Goal: Information Seeking & Learning: Learn about a topic

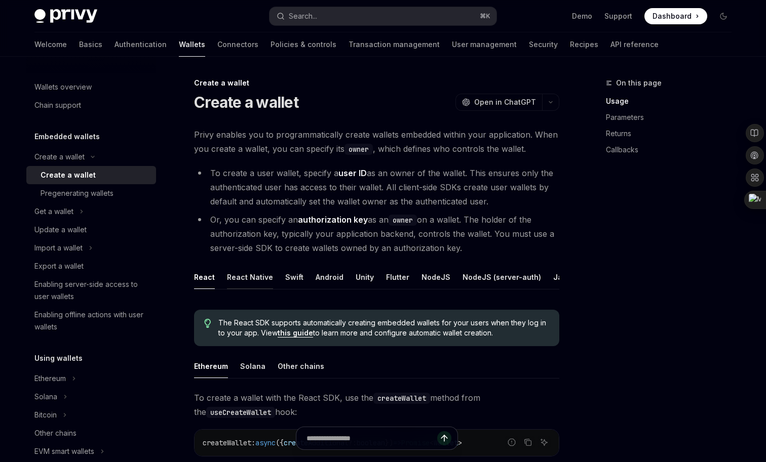
click at [250, 283] on div "React Native" at bounding box center [250, 277] width 46 height 24
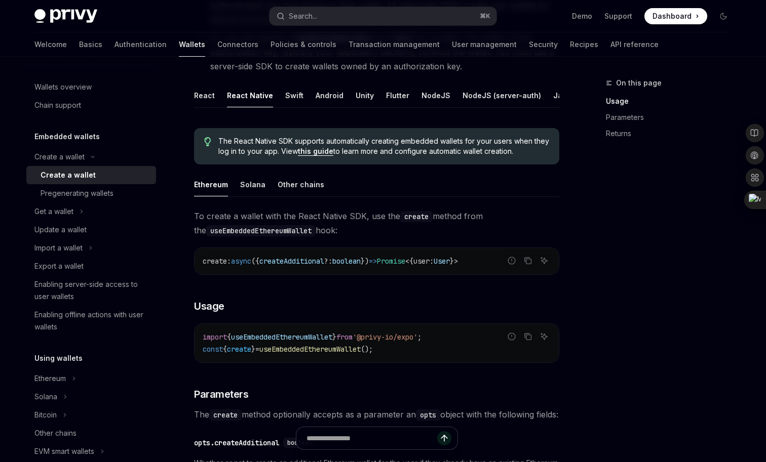
scroll to position [216, 0]
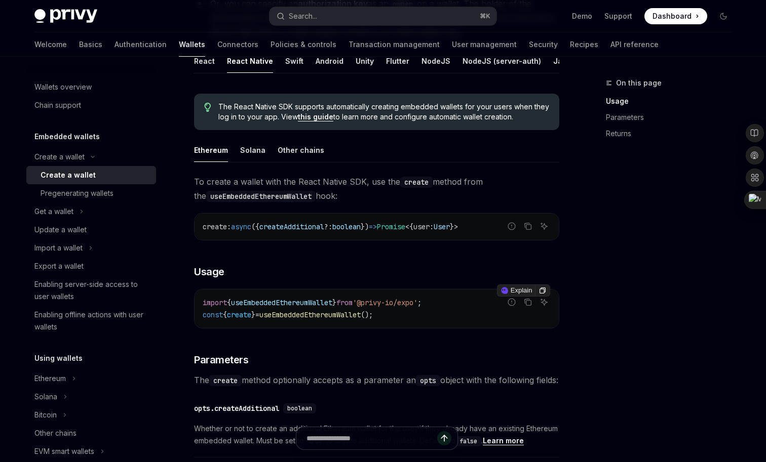
click at [301, 314] on span "useEmbeddedEthereumWallet" at bounding box center [309, 314] width 101 height 9
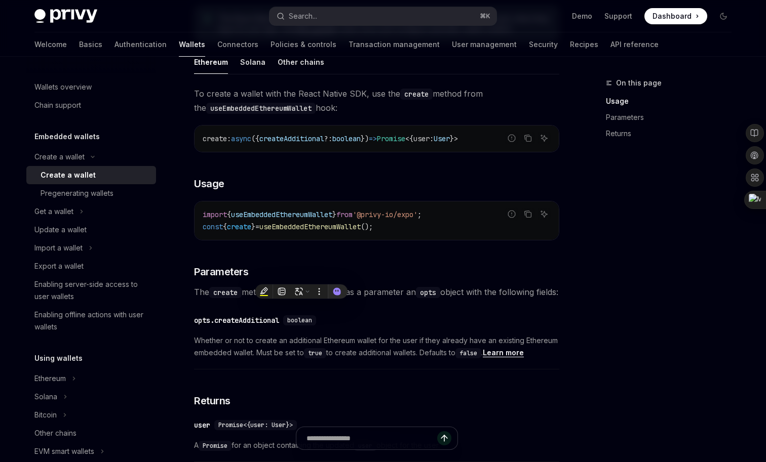
scroll to position [346, 0]
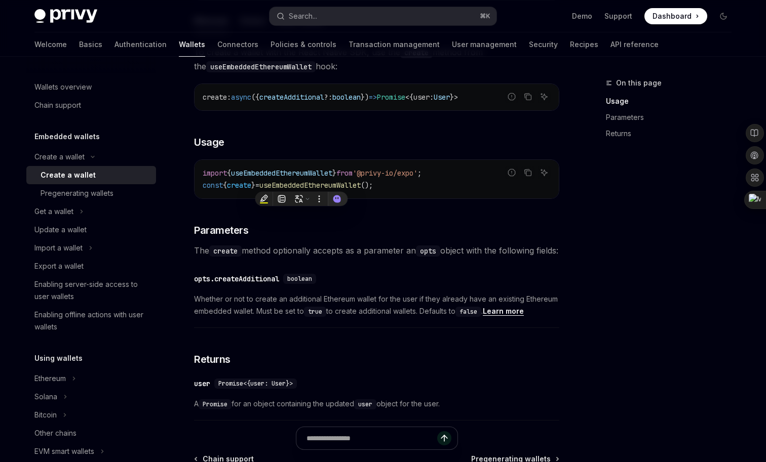
copy span "useEmbeddedEthereumWallet"
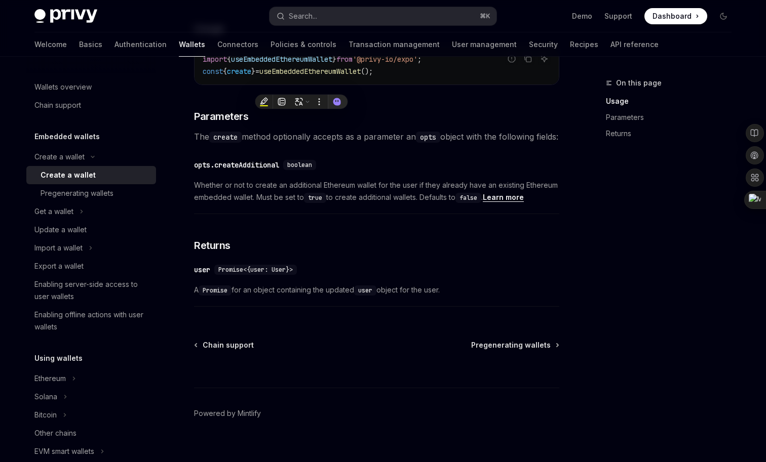
scroll to position [465, 0]
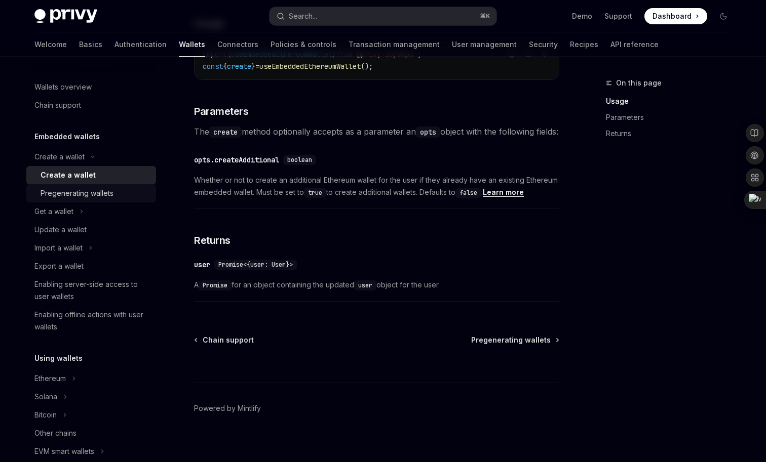
click at [104, 187] on div "Pregenerating wallets" at bounding box center [77, 193] width 73 height 12
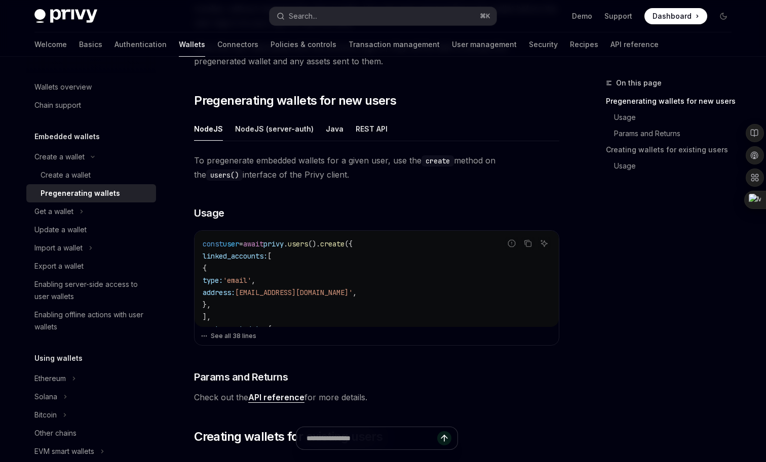
scroll to position [121, 0]
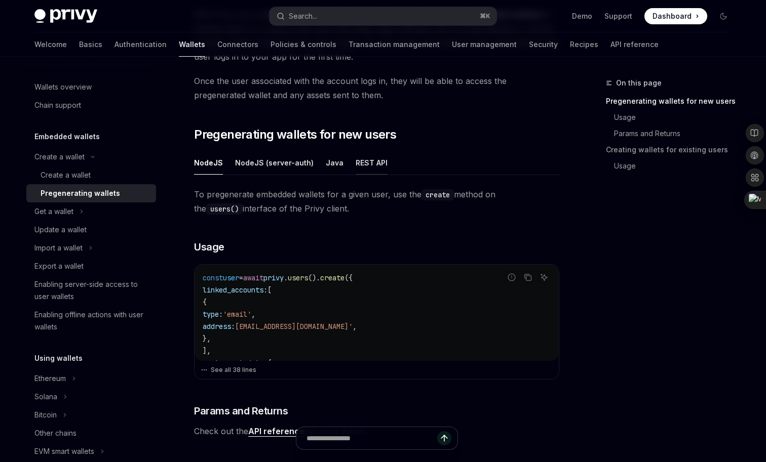
click at [367, 165] on div "REST API" at bounding box center [372, 163] width 32 height 24
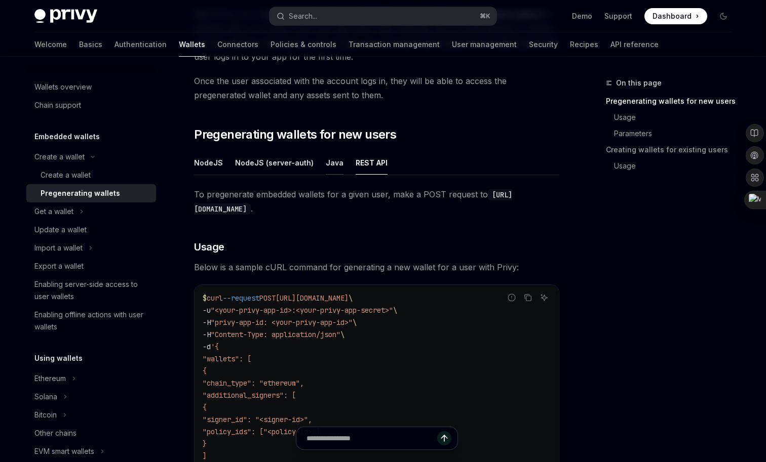
click at [326, 168] on div "Java" at bounding box center [335, 163] width 18 height 24
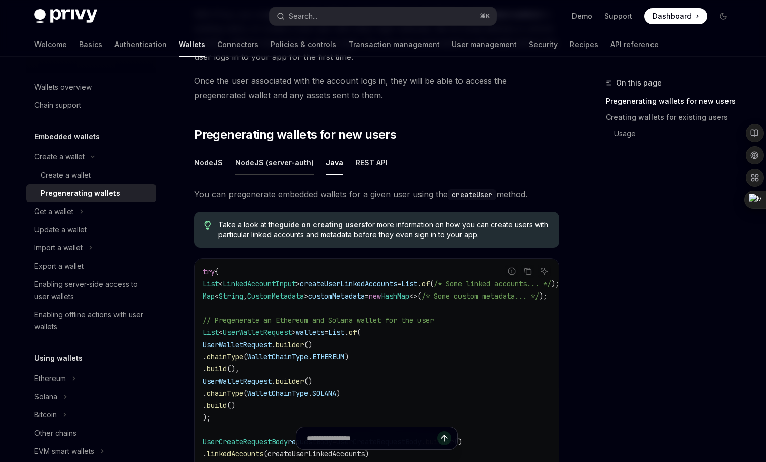
click at [275, 169] on div "NodeJS (server-auth)" at bounding box center [274, 163] width 79 height 24
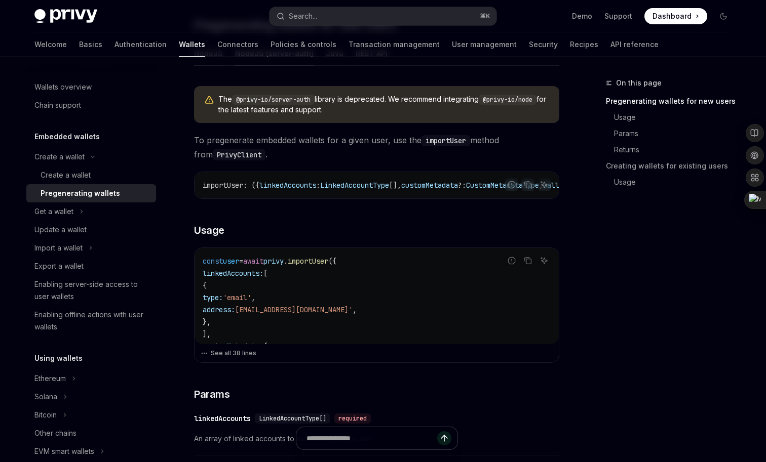
scroll to position [192, 0]
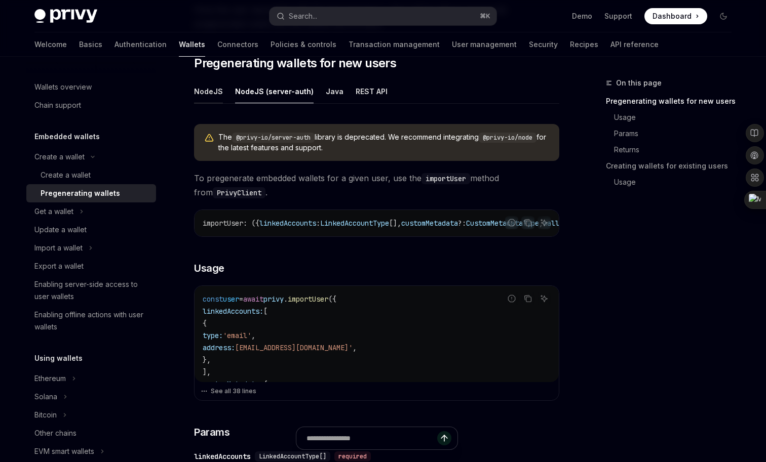
click at [216, 88] on div "NodeJS" at bounding box center [208, 92] width 29 height 24
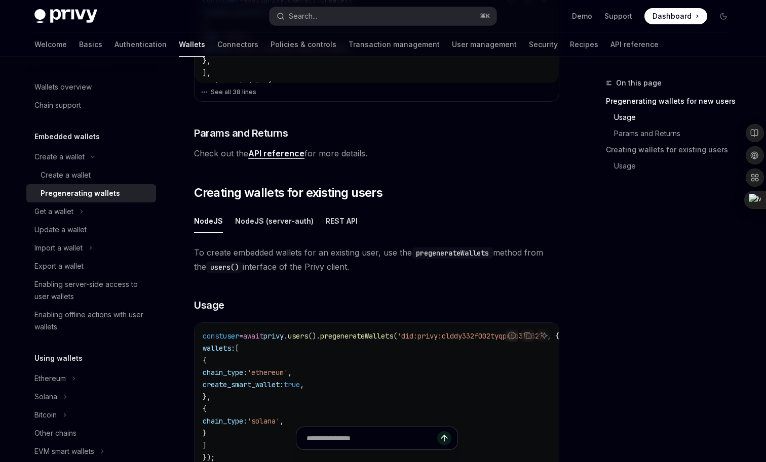
scroll to position [353, 0]
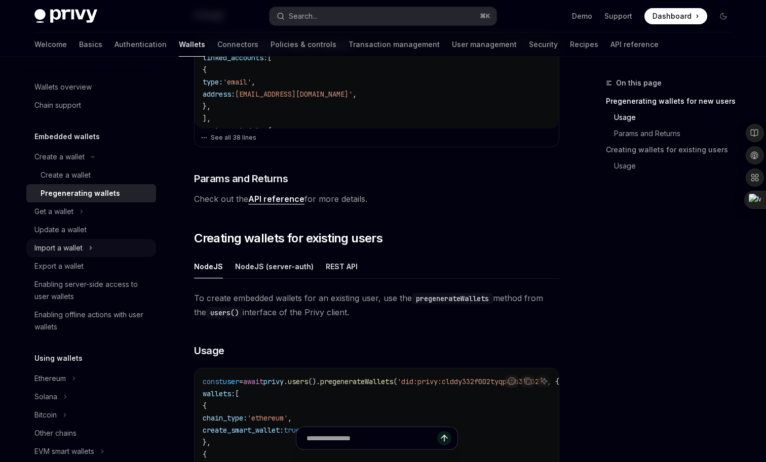
click at [83, 249] on div "Import a wallet" at bounding box center [58, 248] width 48 height 12
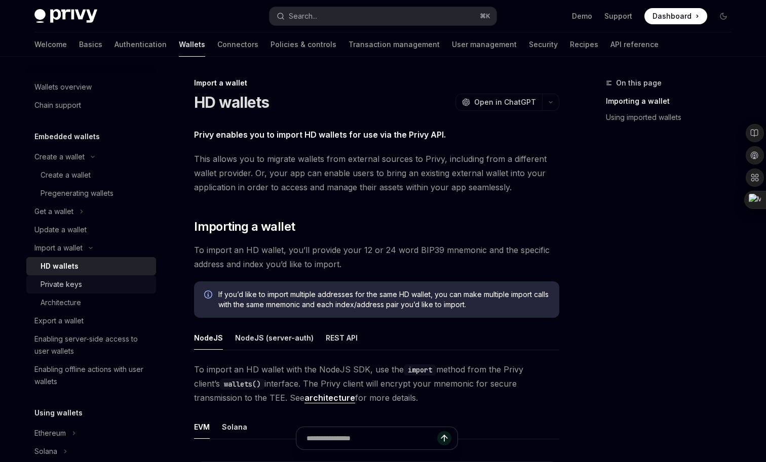
click at [79, 286] on div "Private keys" at bounding box center [62, 285] width 42 height 12
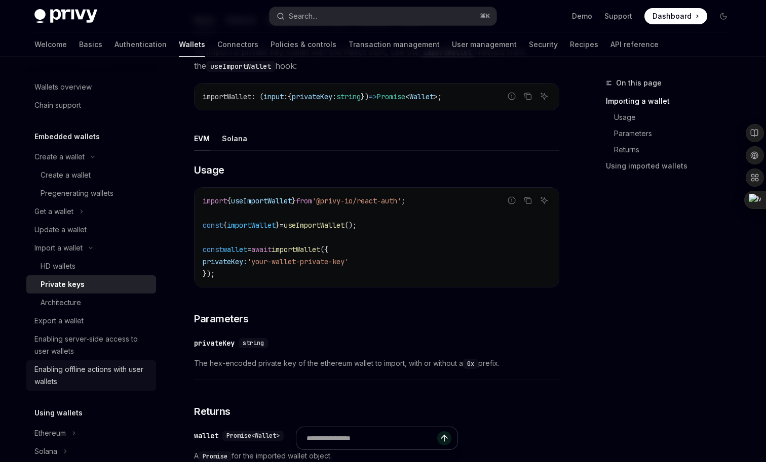
click at [112, 379] on div "Enabling offline actions with user wallets" at bounding box center [91, 376] width 115 height 24
type textarea "*"
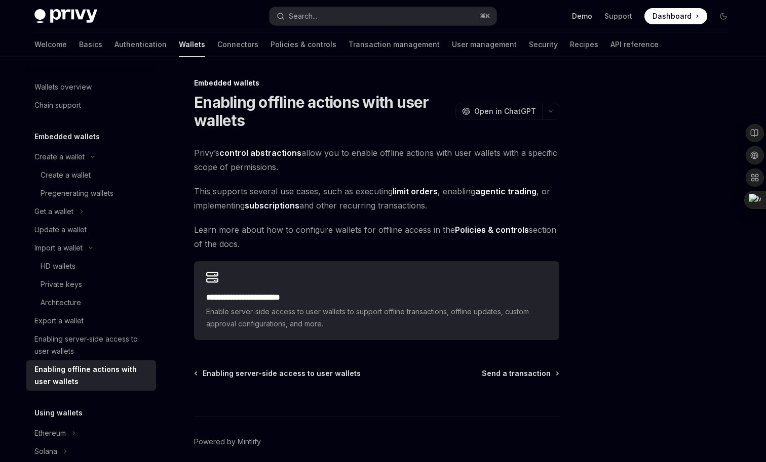
click at [591, 16] on link "Demo" at bounding box center [582, 16] width 20 height 10
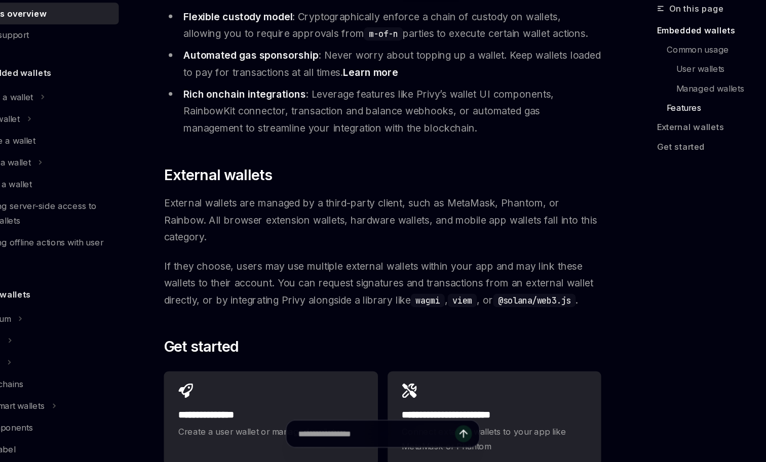
scroll to position [1531, 0]
